Goal: Information Seeking & Learning: Find specific page/section

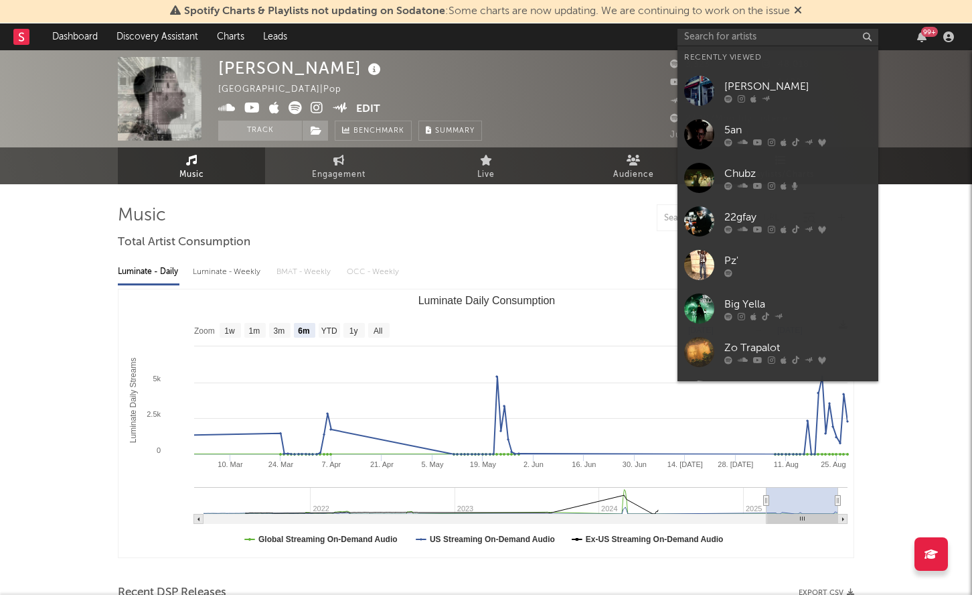
select select "6m"
click at [744, 37] on input "text" at bounding box center [778, 37] width 201 height 17
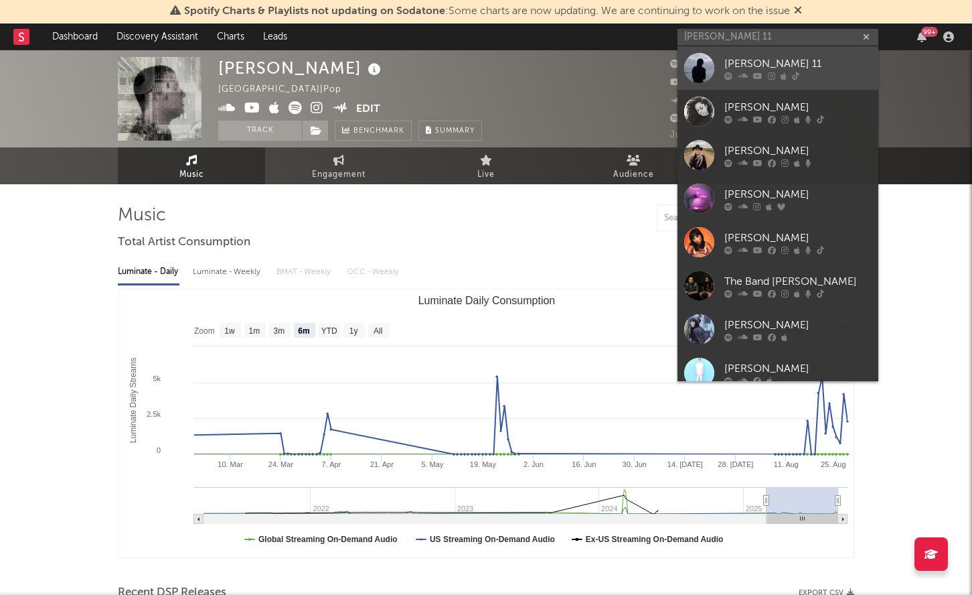
type input "[PERSON_NAME] 11"
click at [703, 64] on div at bounding box center [699, 68] width 30 height 30
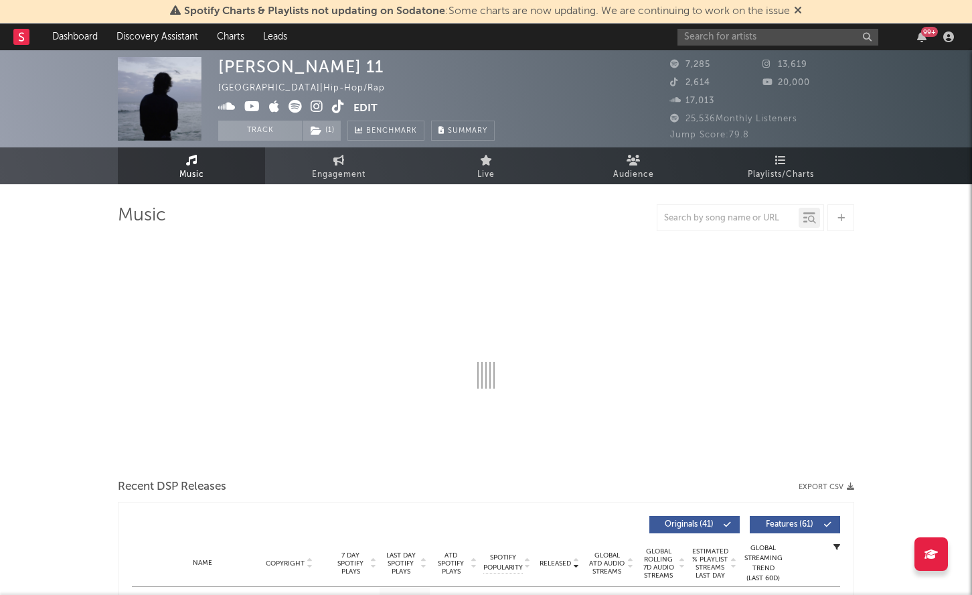
select select "6m"
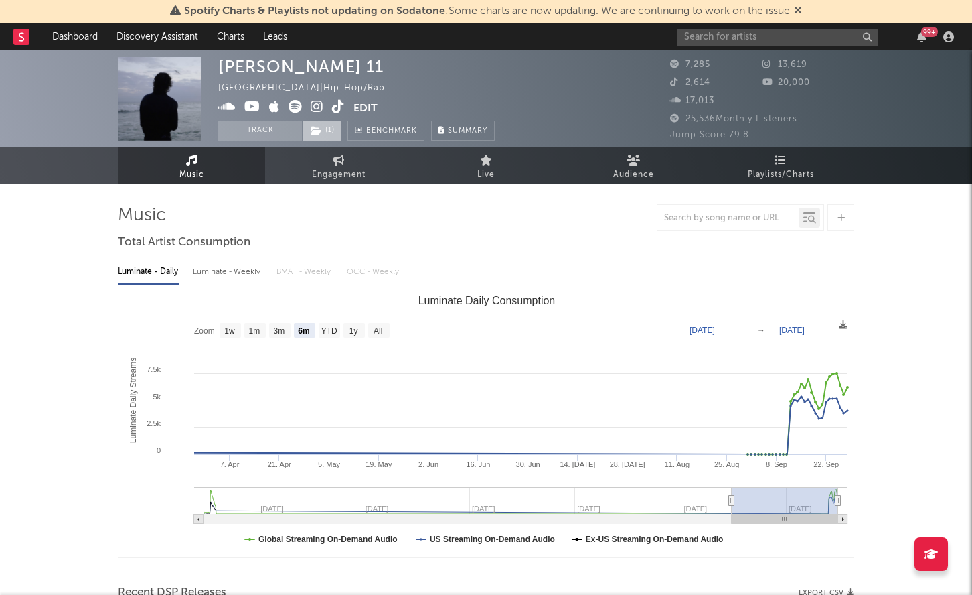
click at [319, 132] on icon at bounding box center [316, 130] width 11 height 9
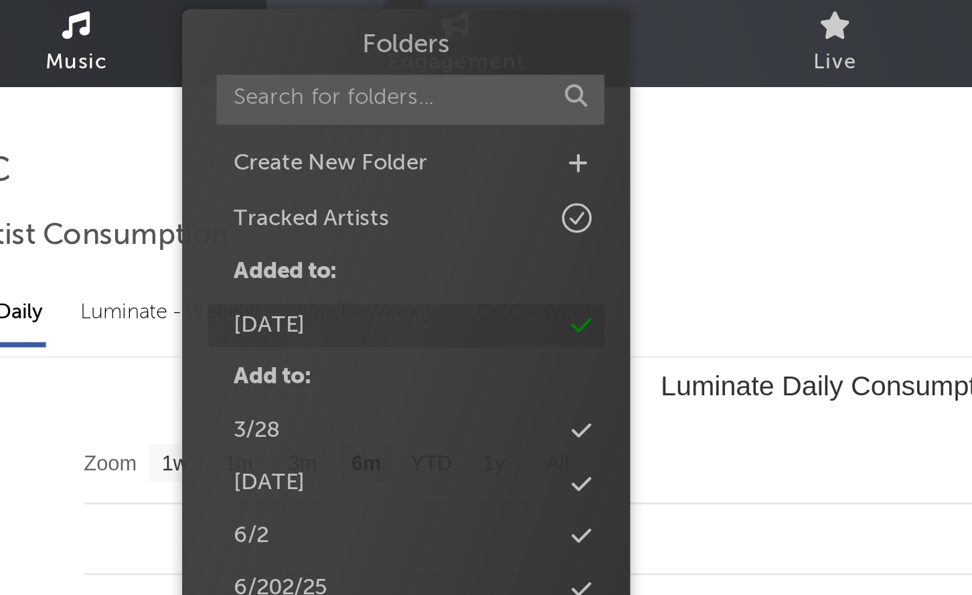
click at [257, 274] on div "[DATE]" at bounding box center [265, 277] width 27 height 13
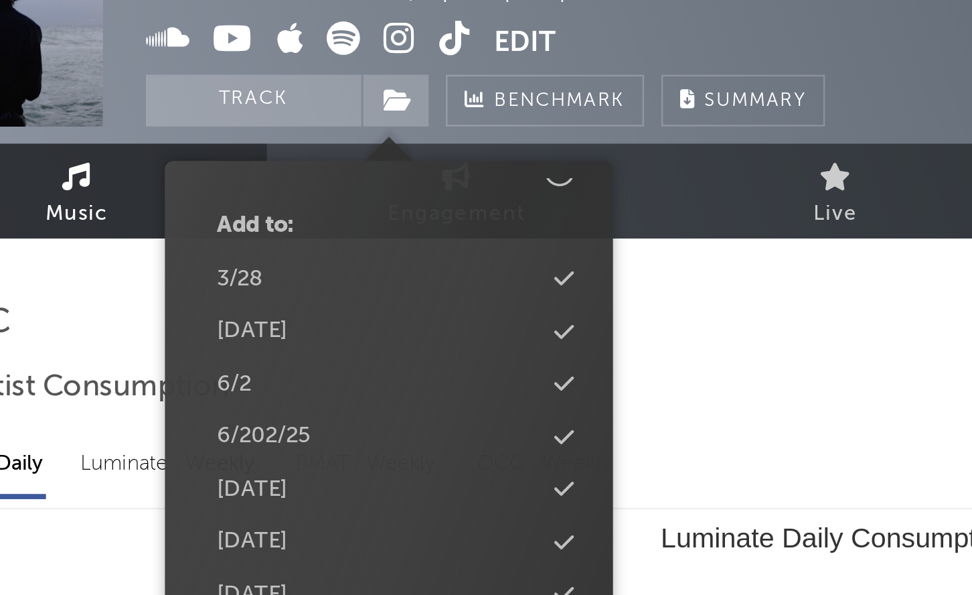
scroll to position [202, 0]
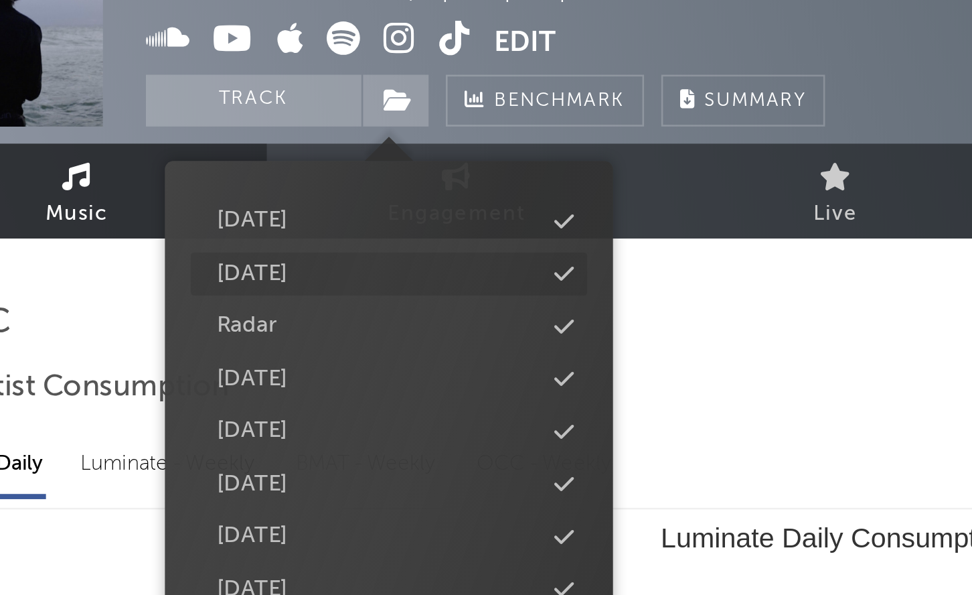
click at [380, 199] on icon at bounding box center [380, 198] width 7 height 9
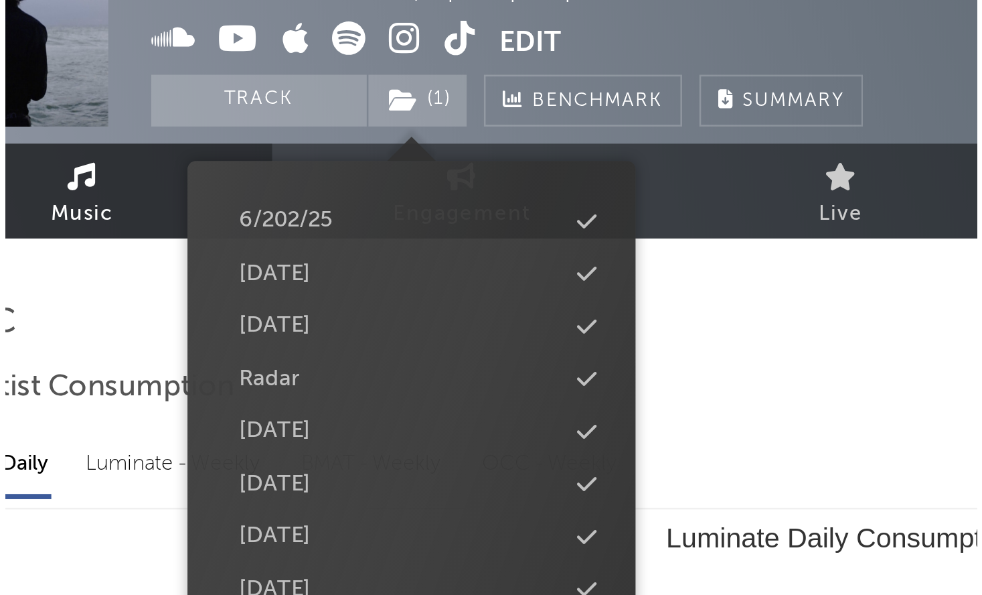
scroll to position [242, 0]
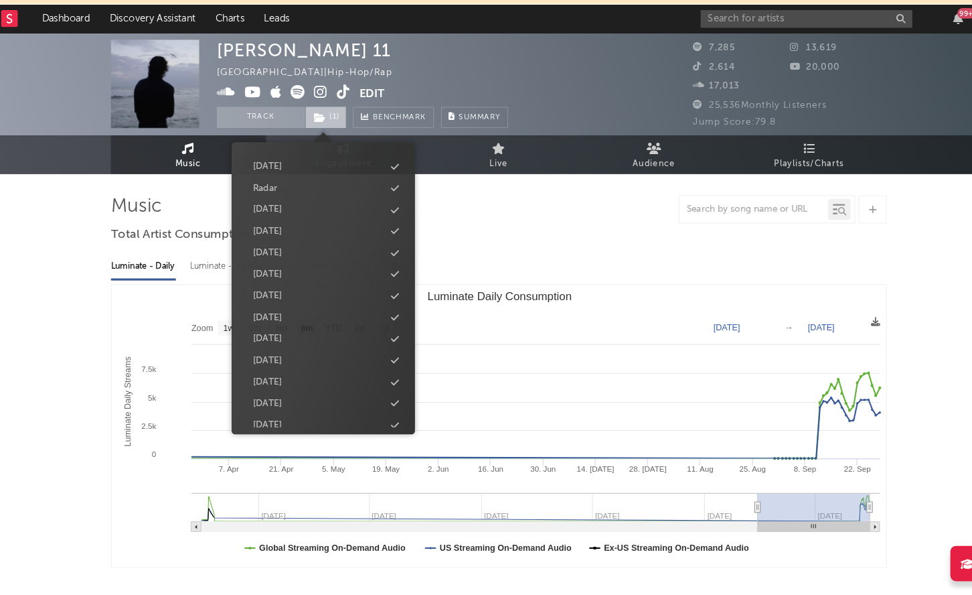
click at [320, 130] on icon at bounding box center [316, 130] width 11 height 9
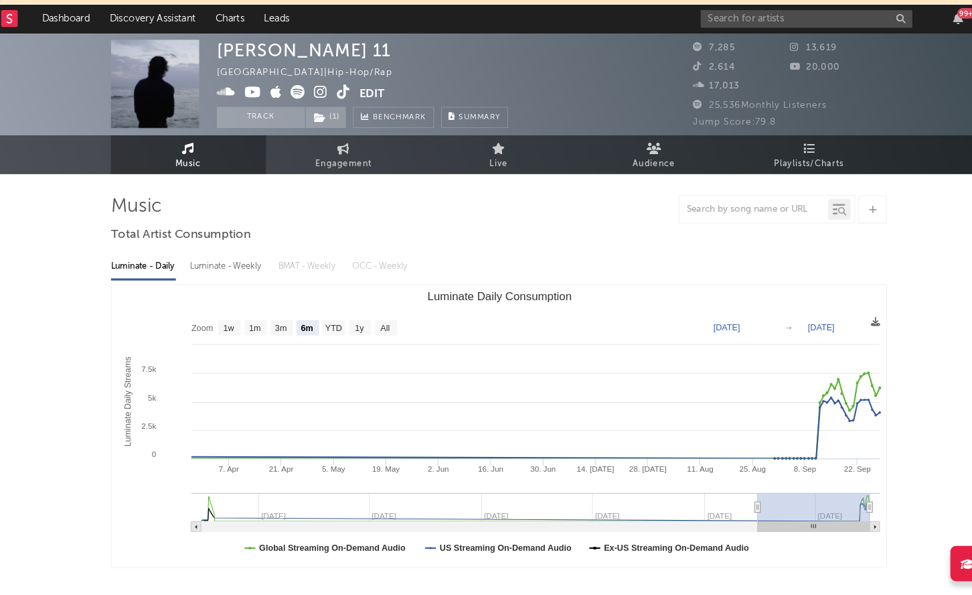
click at [15, 40] on rect at bounding box center [21, 37] width 16 height 16
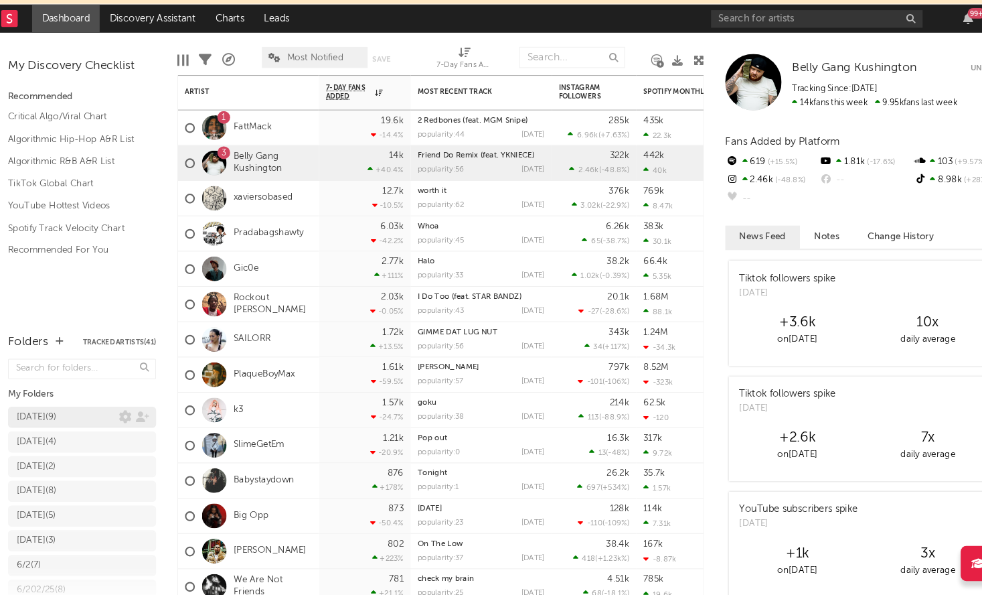
click at [48, 411] on div "[DATE] ( 9 )" at bounding box center [47, 415] width 38 height 16
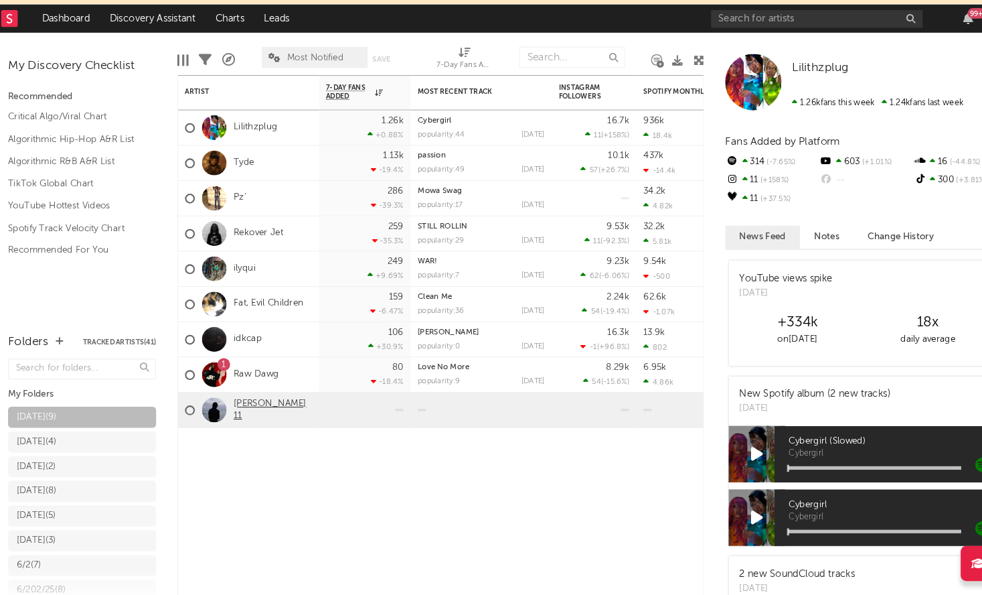
click at [247, 411] on link "[PERSON_NAME] 11" at bounding box center [271, 408] width 74 height 23
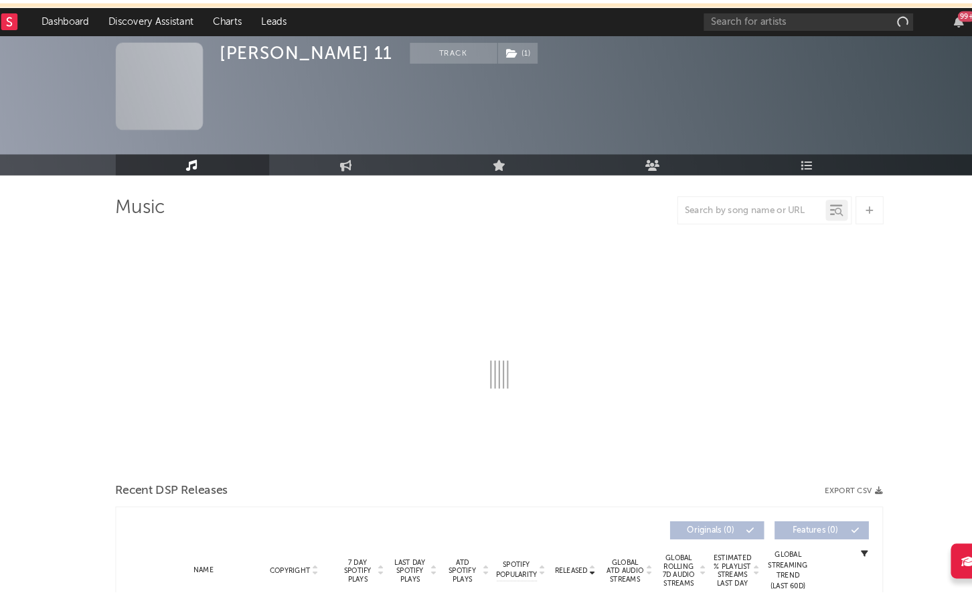
scroll to position [50, 0]
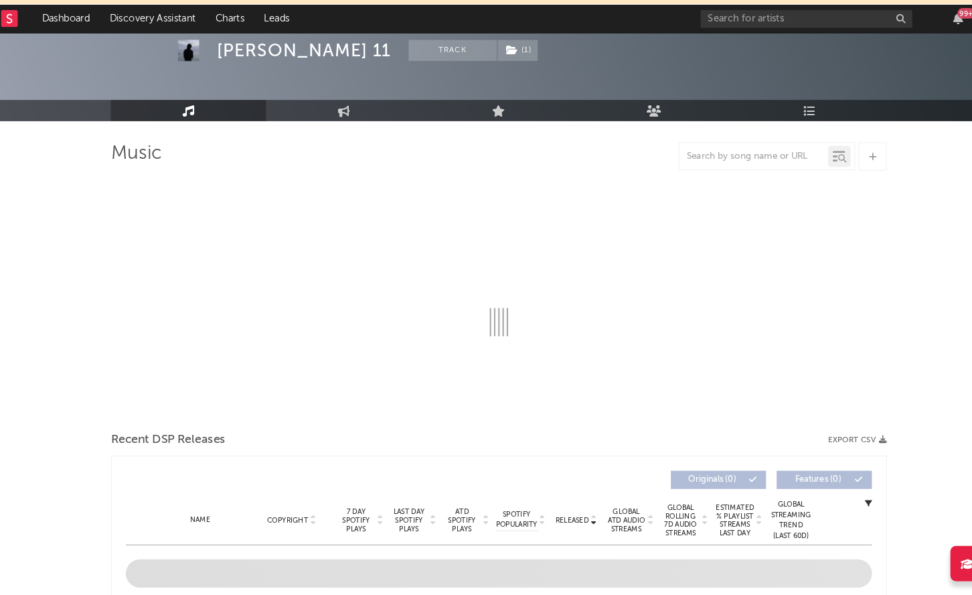
select select "6m"
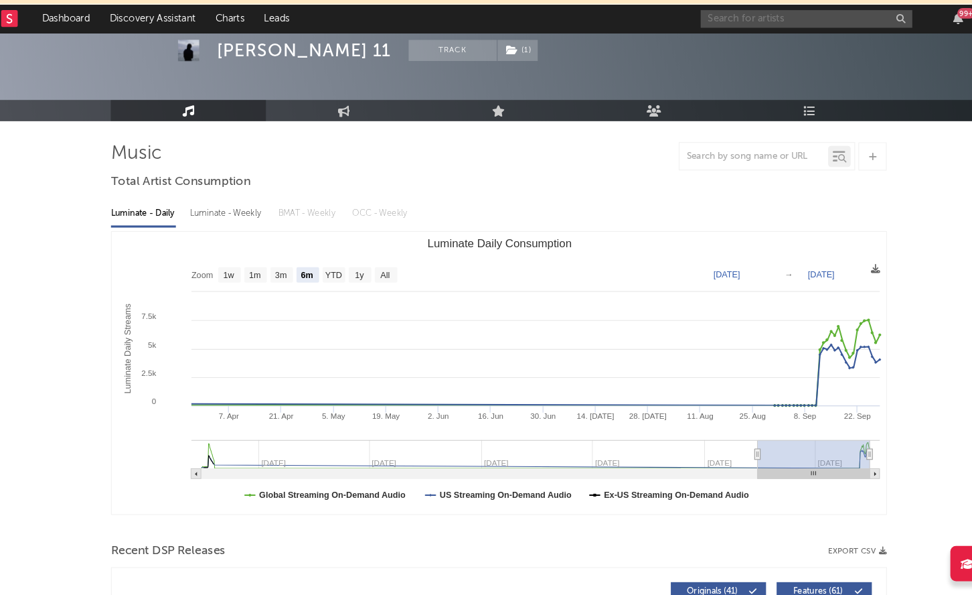
click at [787, 33] on input "text" at bounding box center [778, 37] width 201 height 17
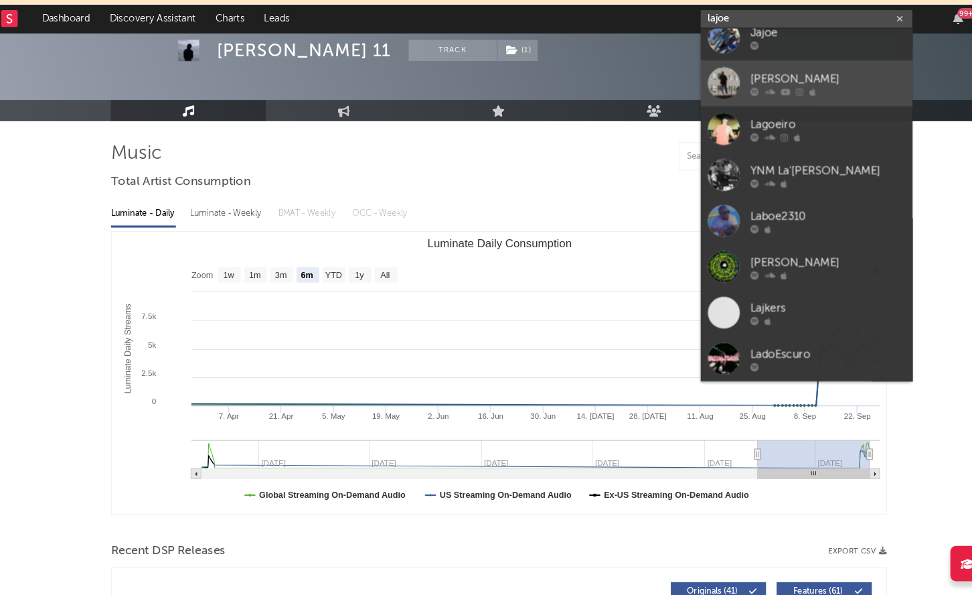
scroll to position [0, 0]
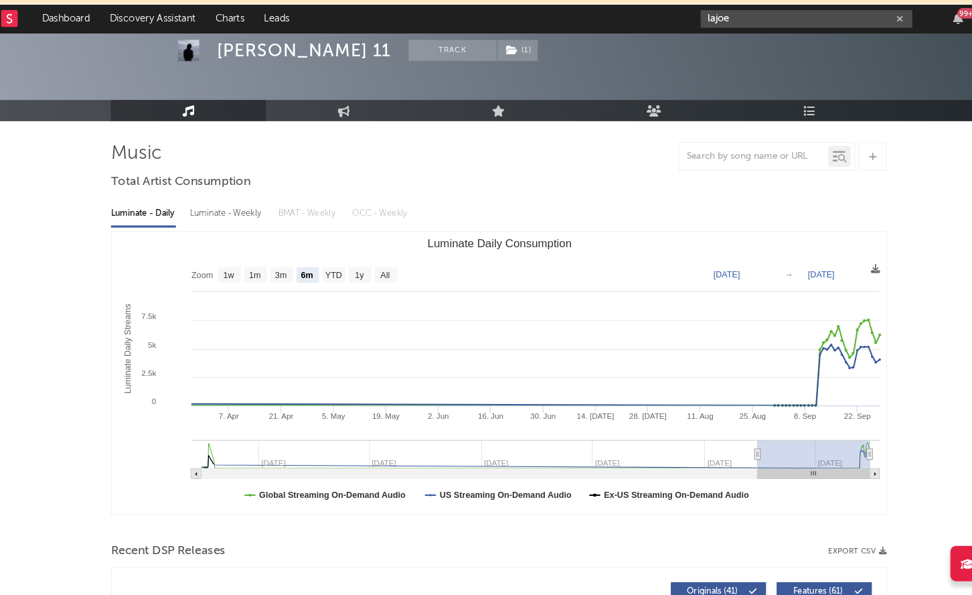
drag, startPoint x: 705, startPoint y: 40, endPoint x: 614, endPoint y: 40, distance: 91.1
click at [614, 40] on nav "Dashboard Discovery Assistant Charts Leads lajoe 99 +" at bounding box center [486, 36] width 972 height 27
paste input "uh"
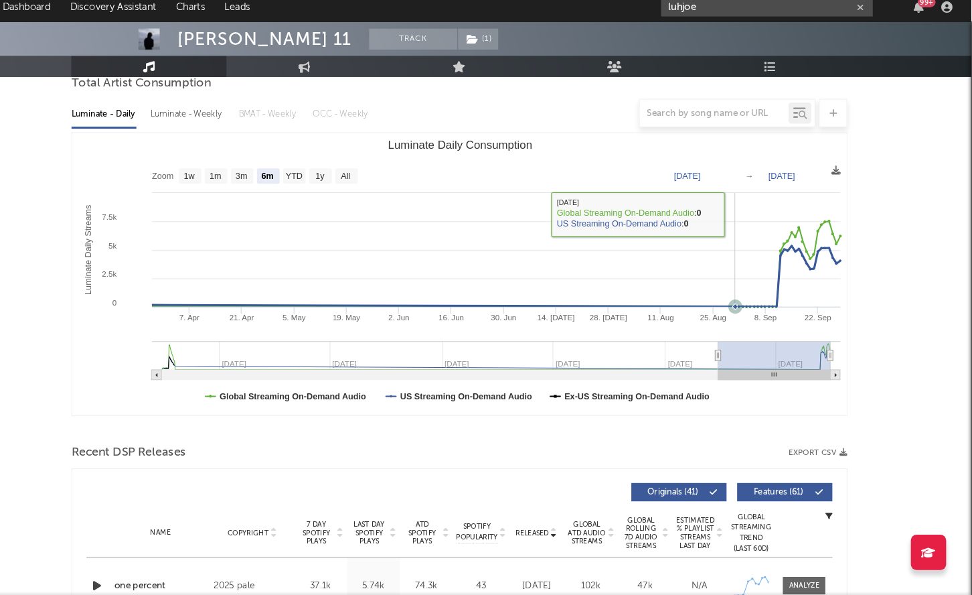
scroll to position [139, 0]
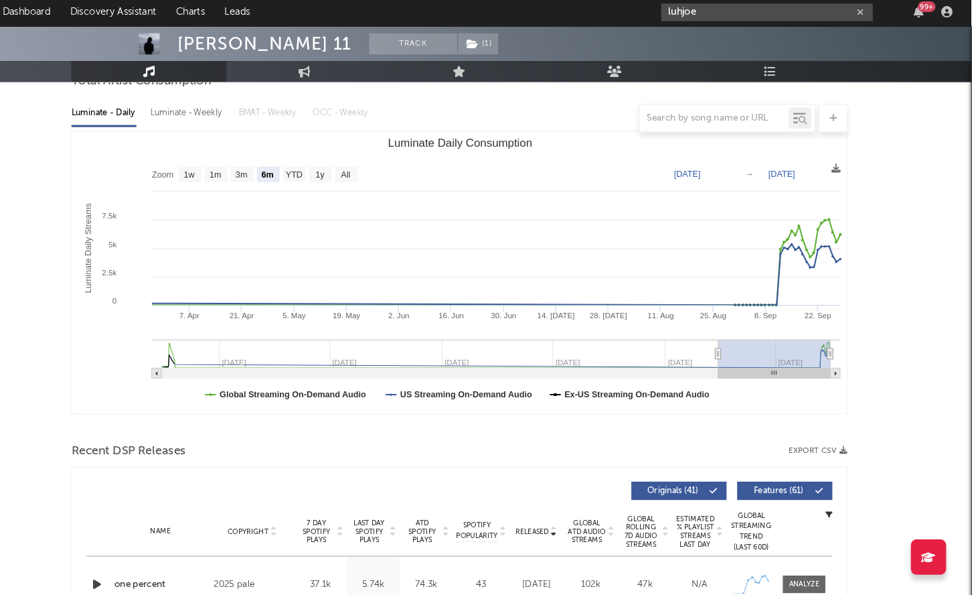
type input "luhjoe"
